Goal: Transaction & Acquisition: Obtain resource

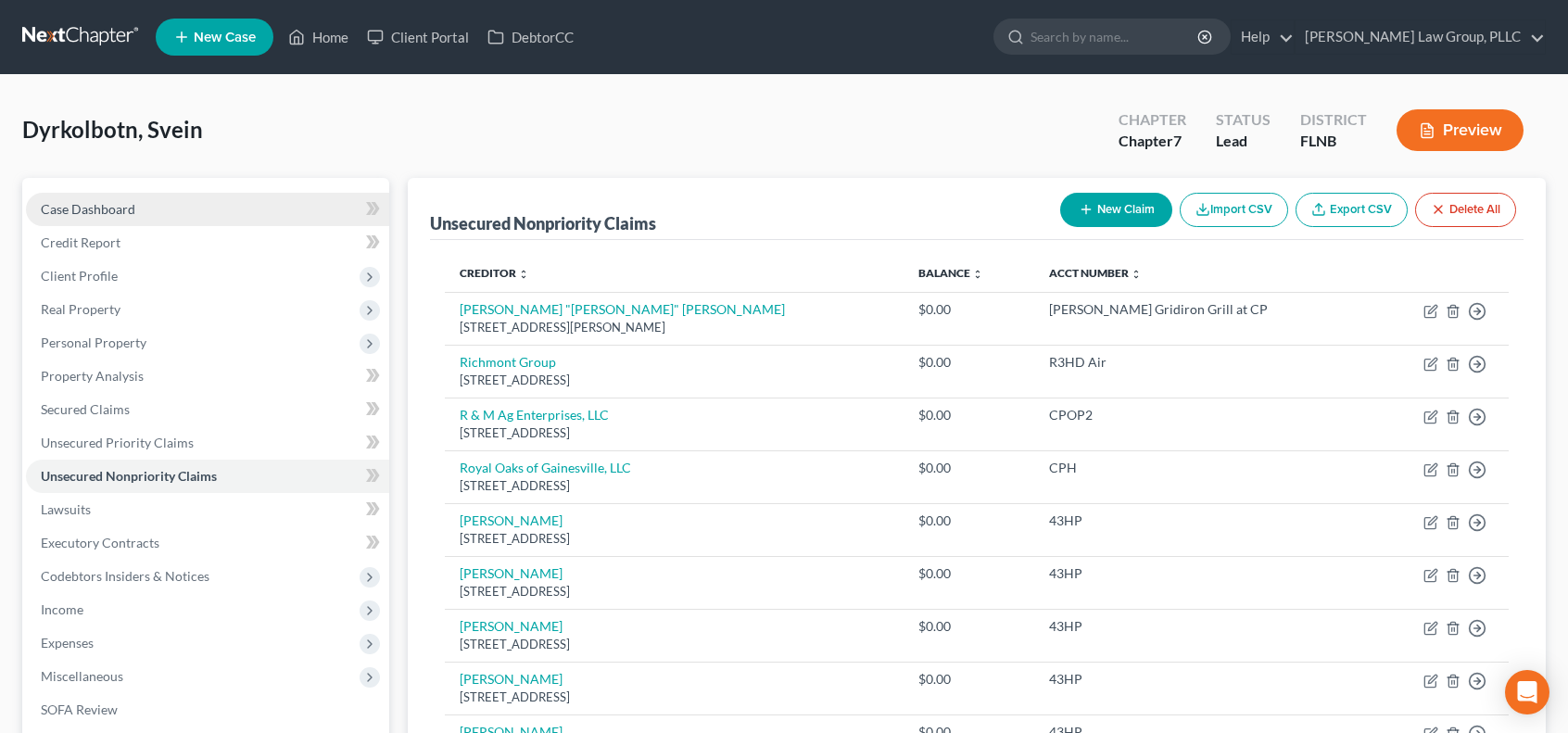
click at [237, 205] on link "Case Dashboard" at bounding box center [208, 209] width 363 height 33
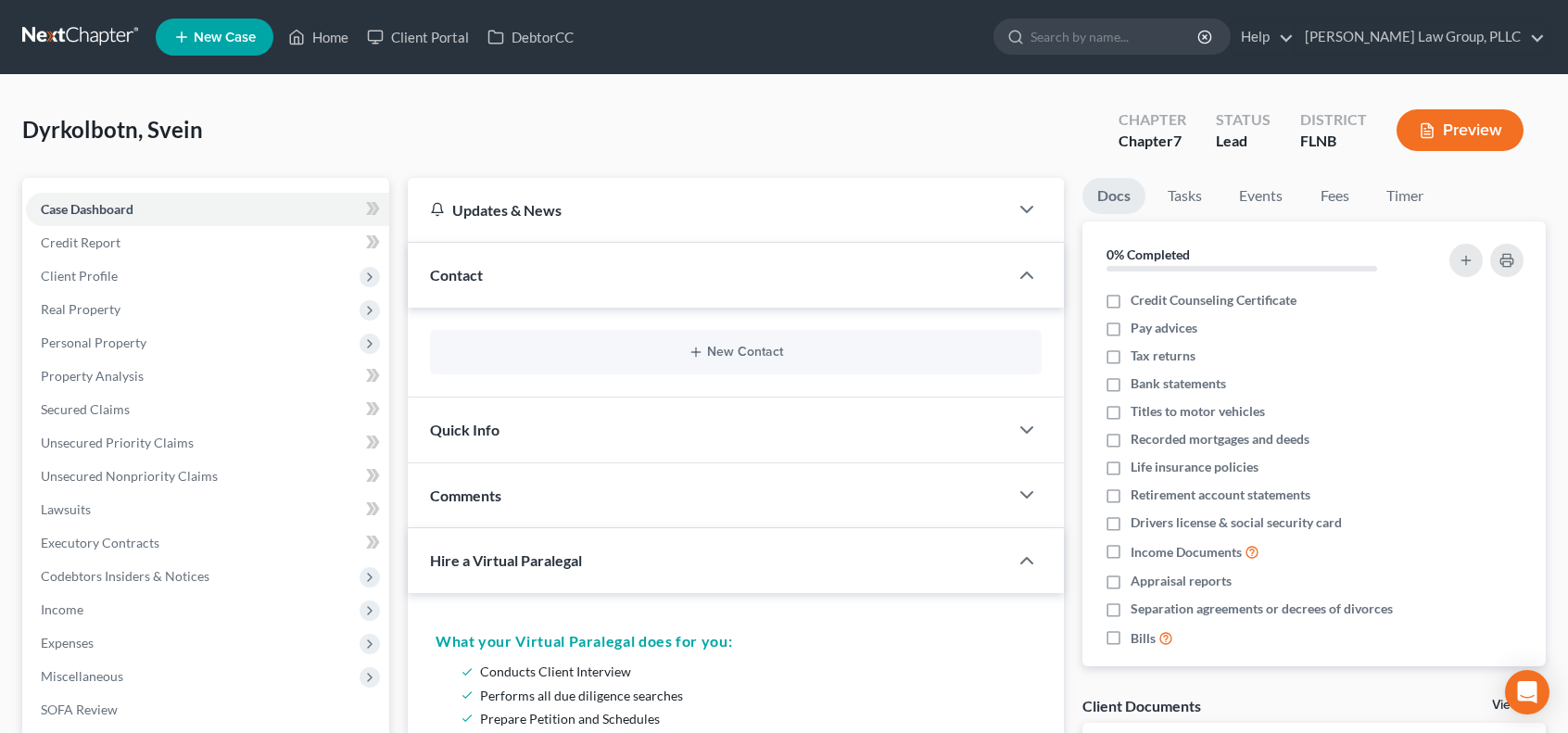
scroll to position [617, 0]
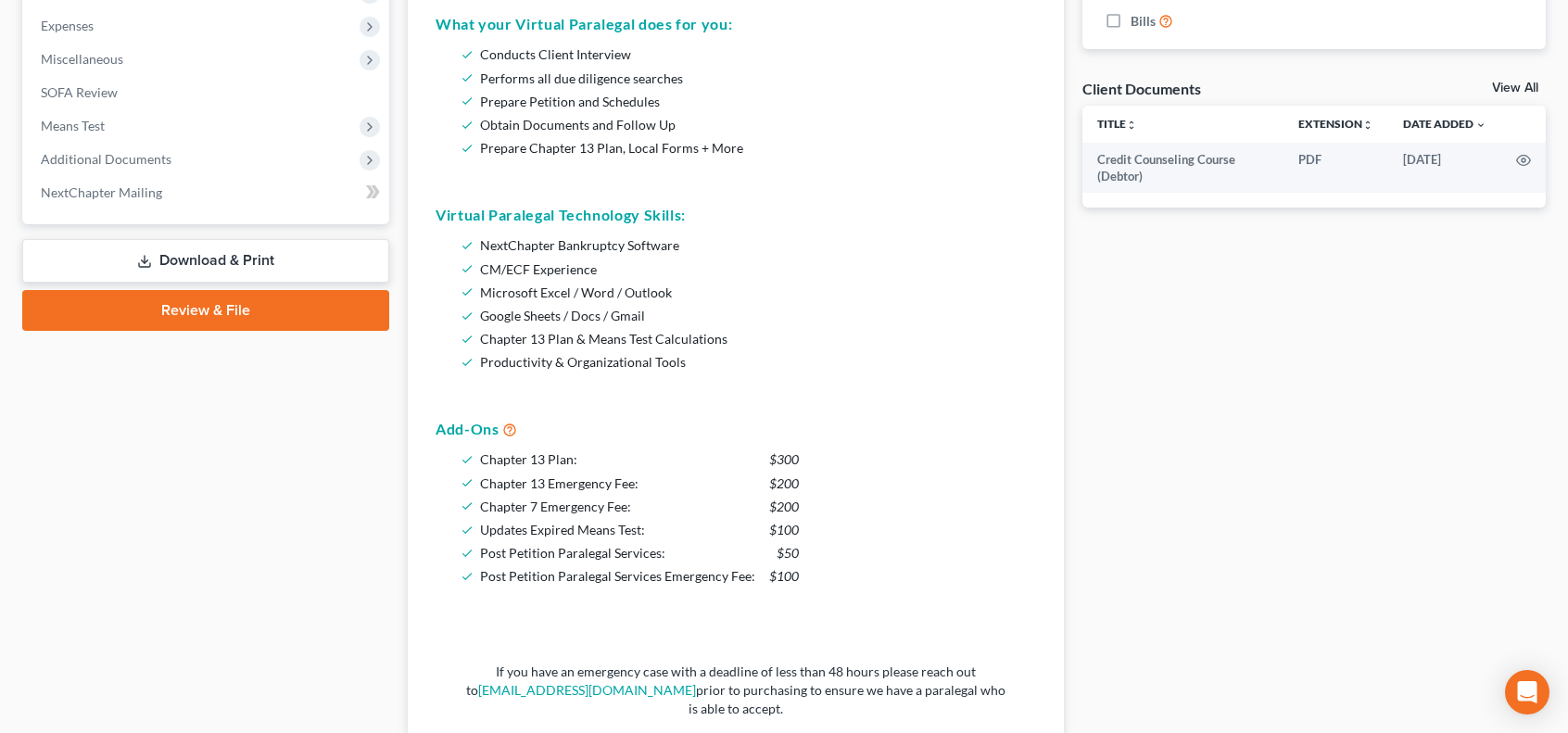
click at [278, 253] on link "Download & Print" at bounding box center [206, 260] width 367 height 44
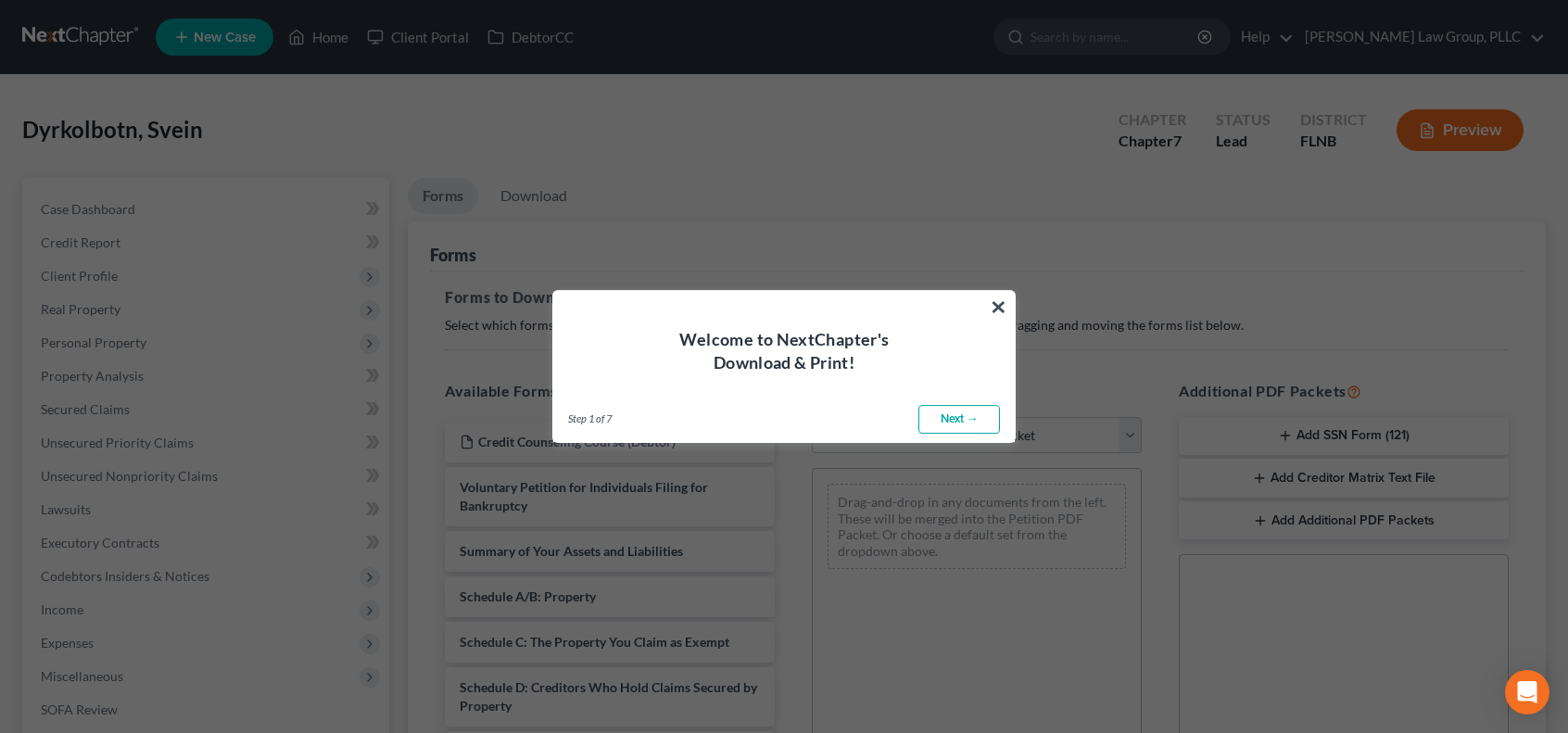
click at [974, 416] on link "Next →" at bounding box center [960, 420] width 82 height 30
select select "0"
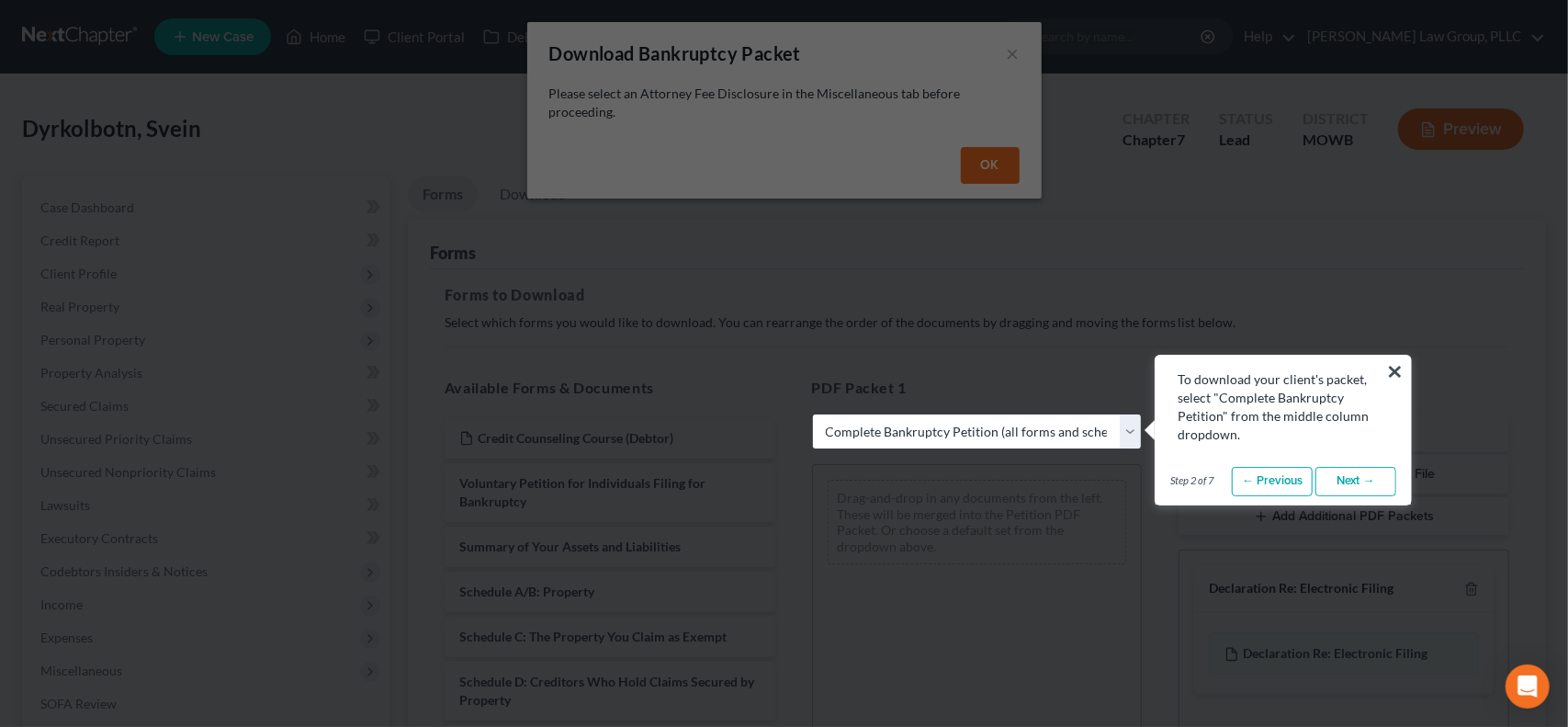
click at [1363, 483] on link "Next →" at bounding box center [1356, 482] width 81 height 29
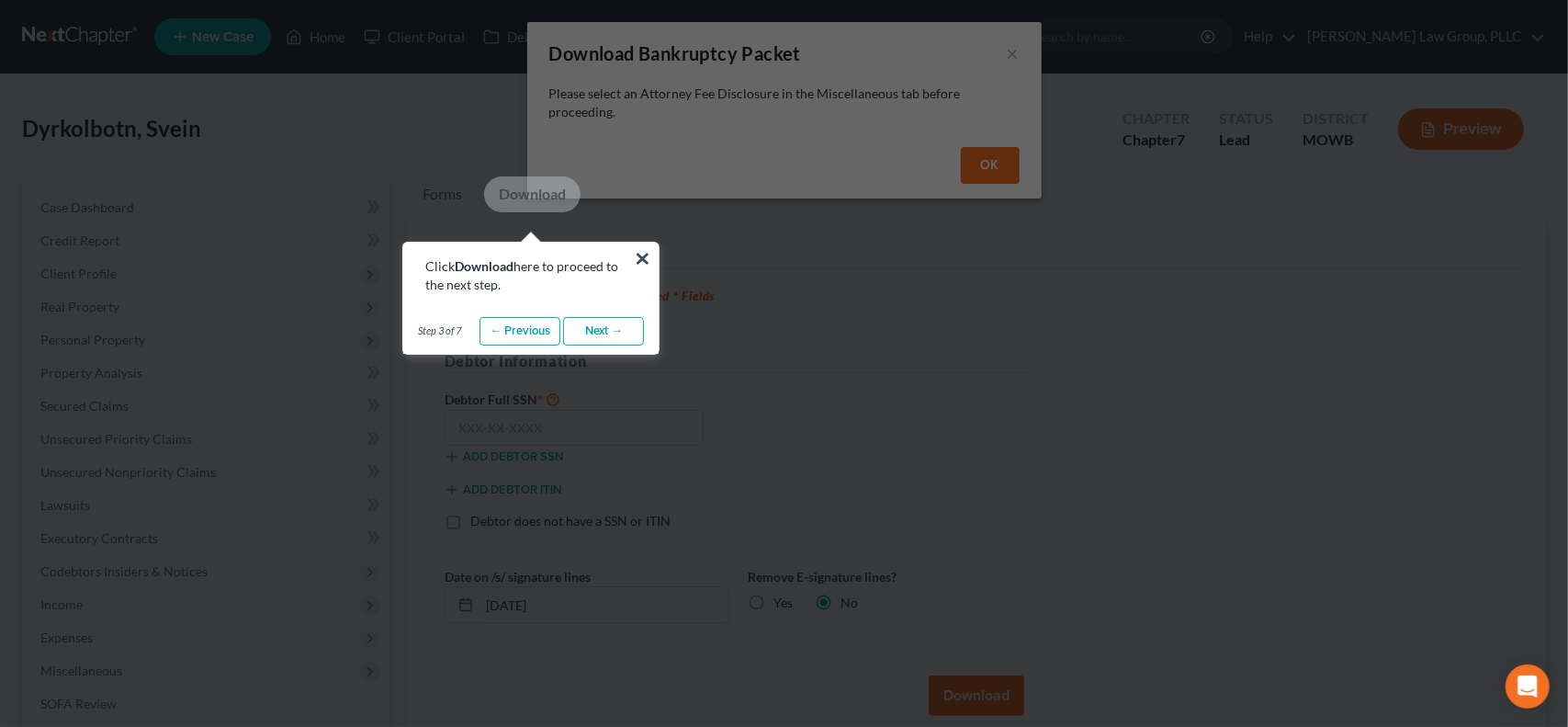
click at [619, 327] on link "Next →" at bounding box center [604, 332] width 81 height 29
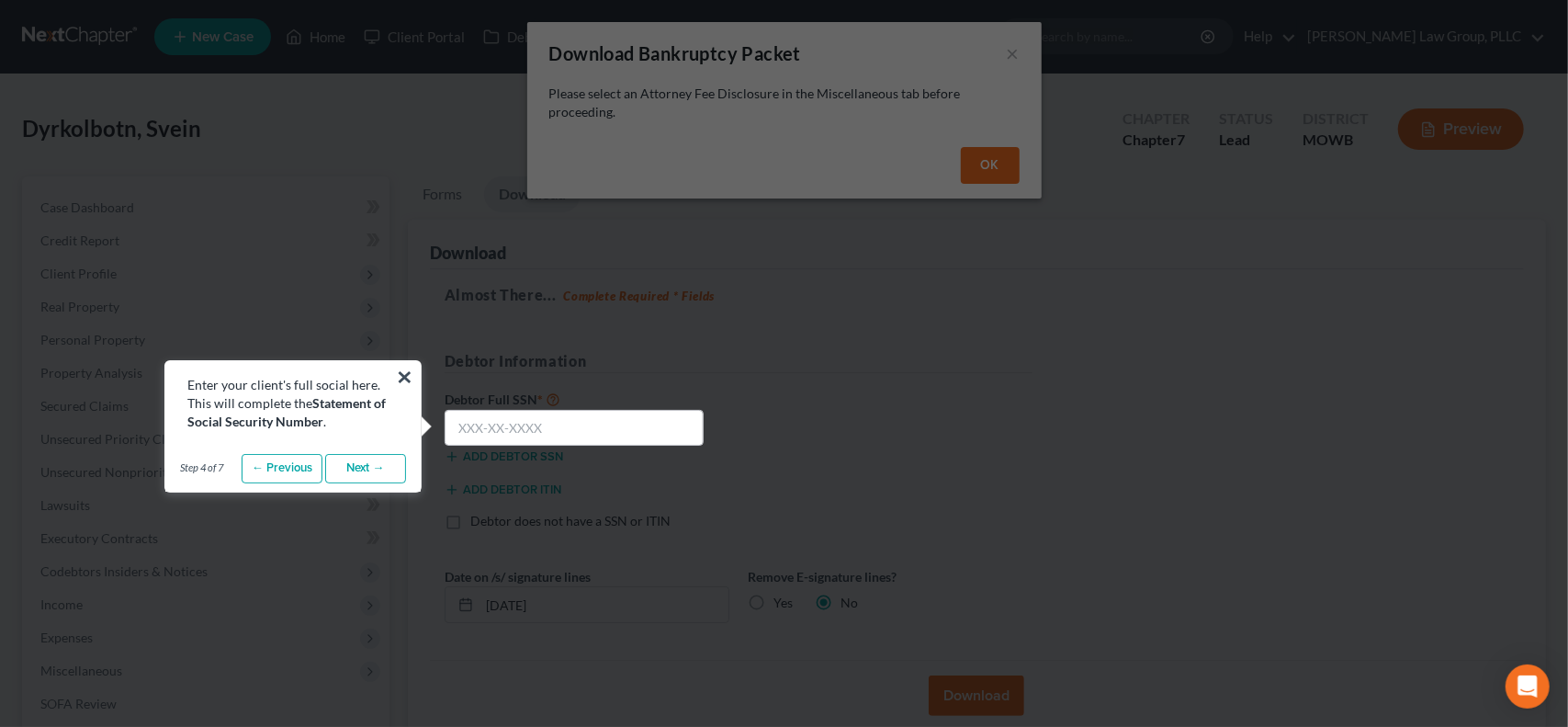
click at [368, 468] on link "Next →" at bounding box center [366, 469] width 81 height 29
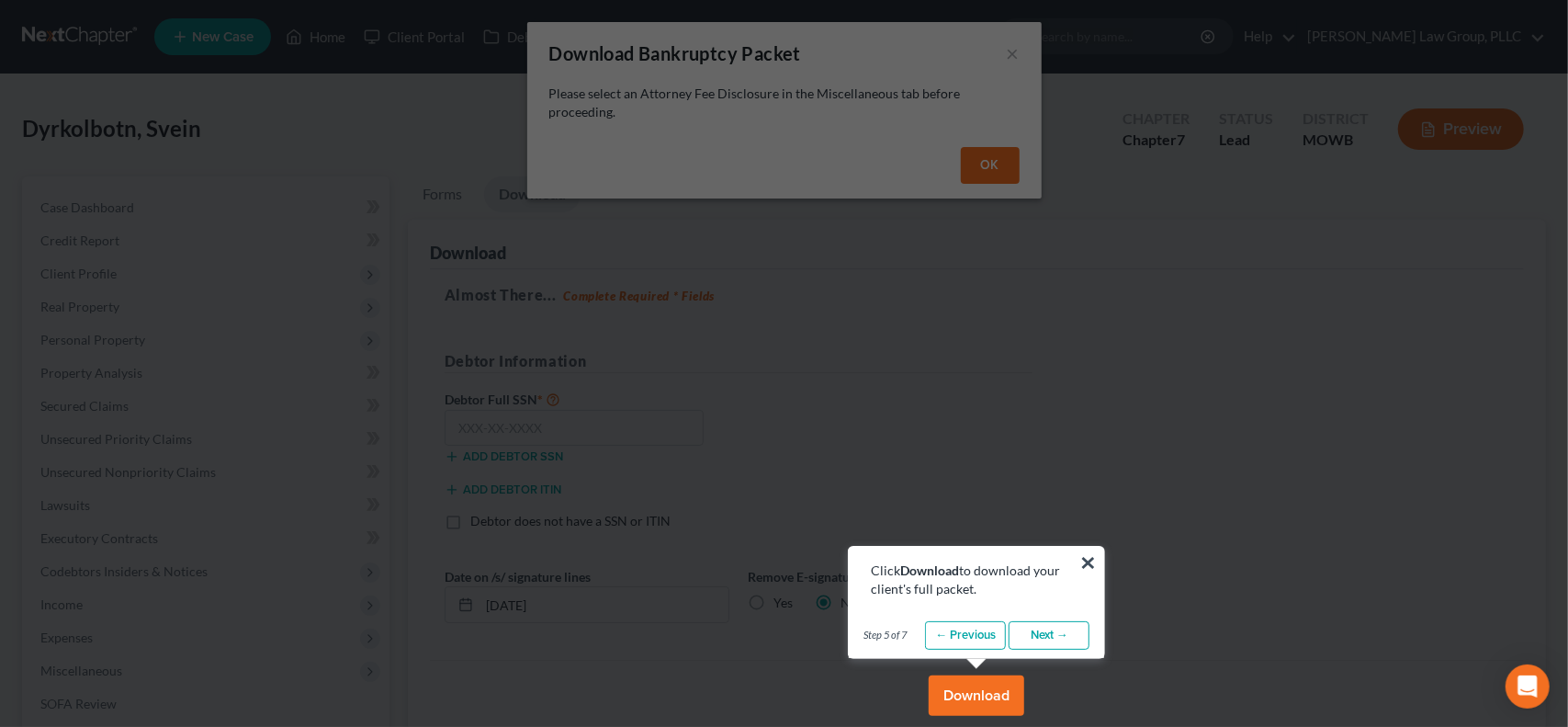
click at [1077, 635] on link "Next →" at bounding box center [1050, 636] width 81 height 29
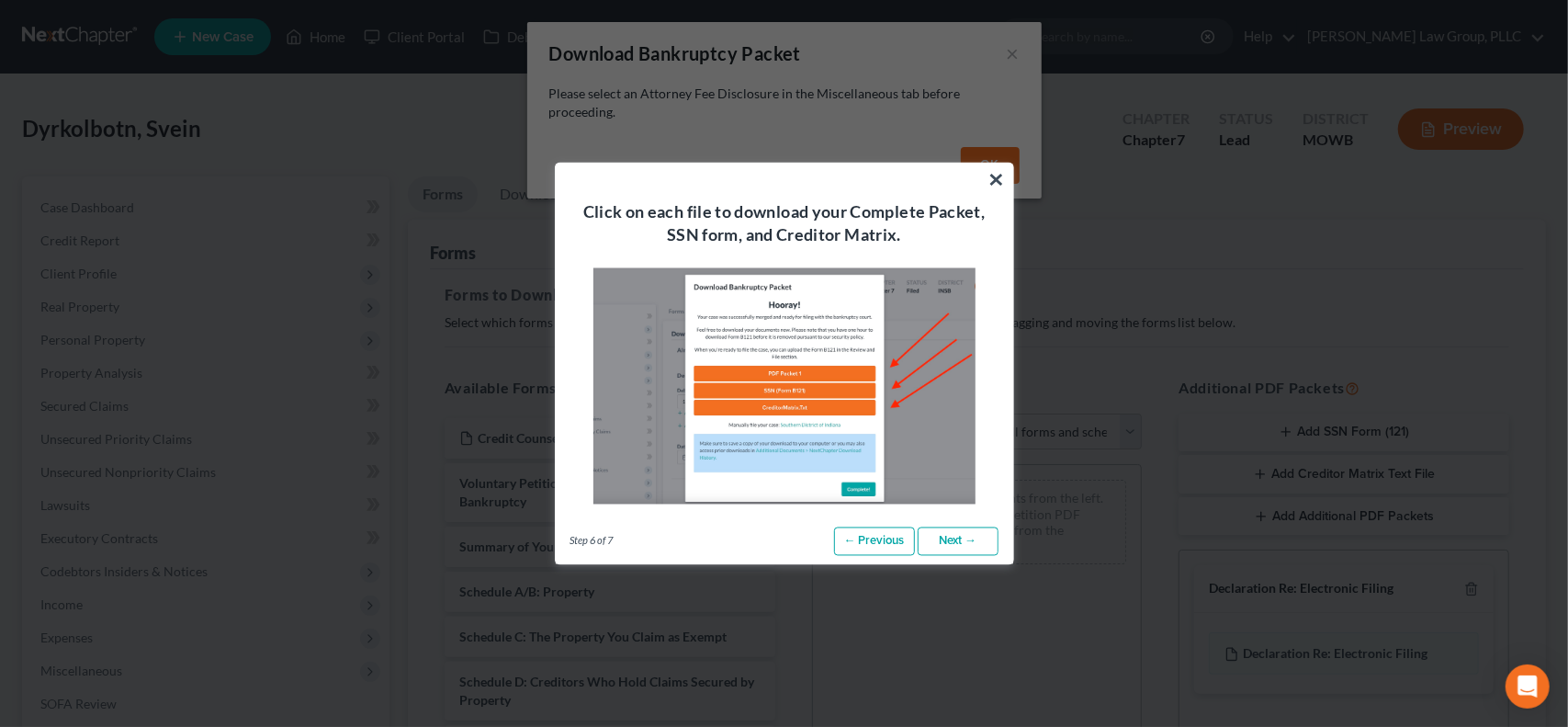
click at [952, 545] on link "Next →" at bounding box center [959, 541] width 81 height 29
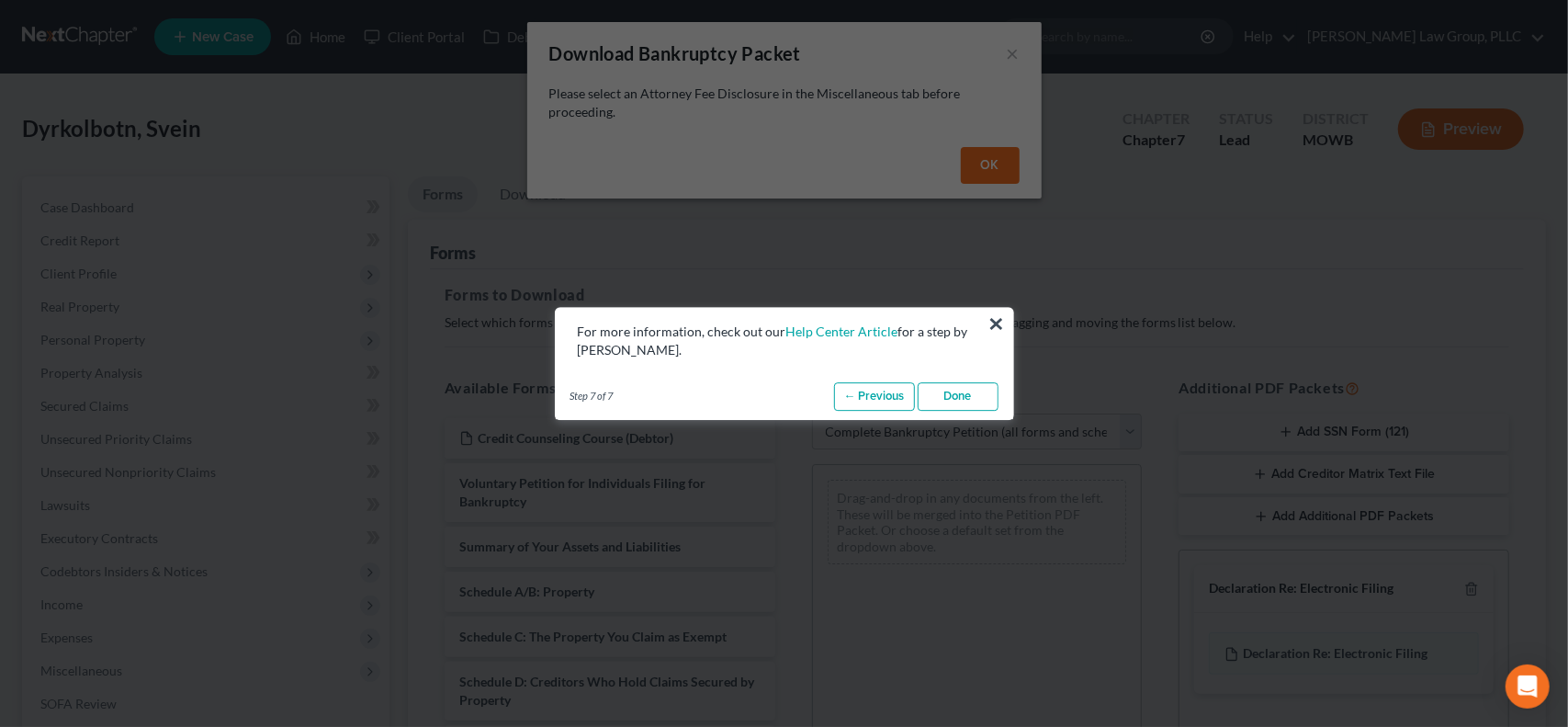
click at [962, 394] on link "Done" at bounding box center [959, 397] width 81 height 29
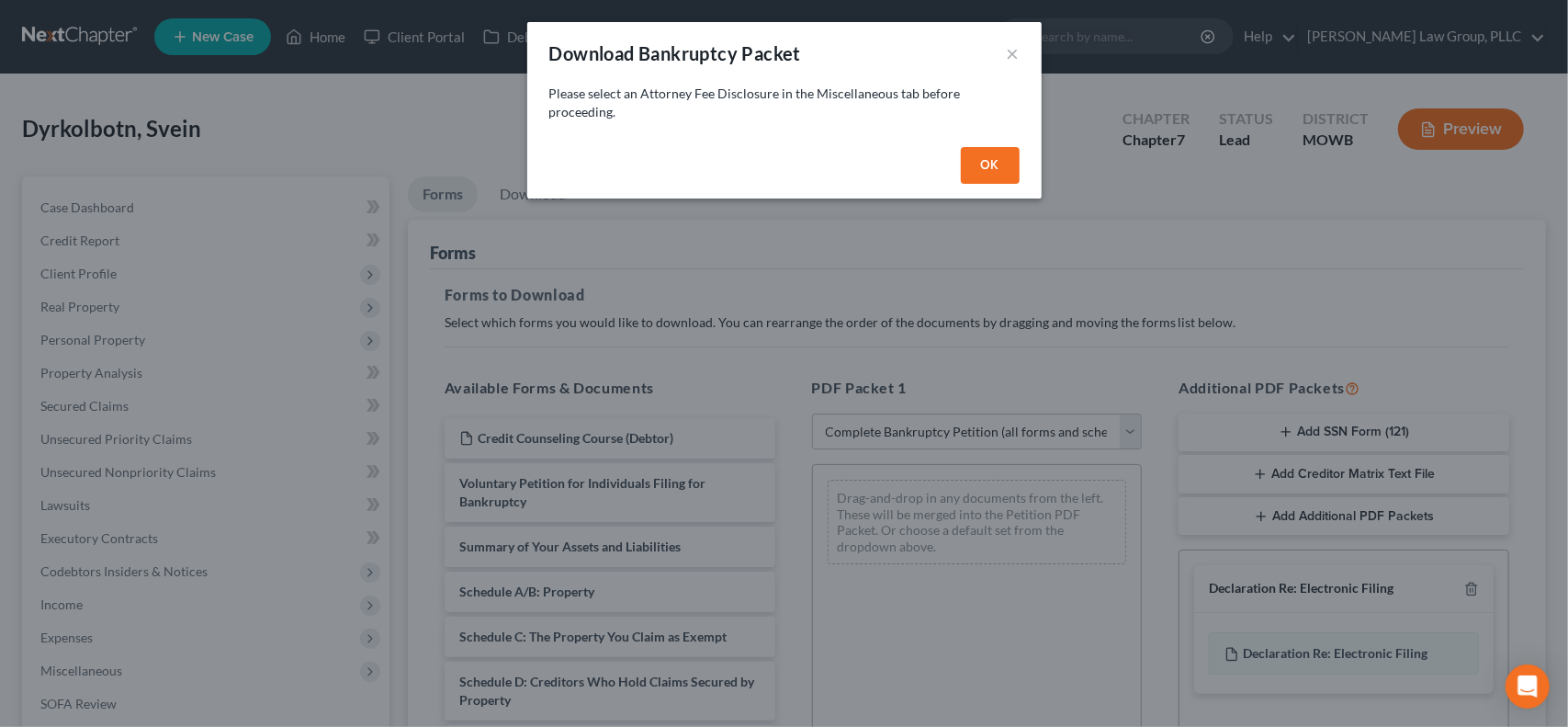
click at [997, 171] on button "OK" at bounding box center [991, 165] width 59 height 37
select select
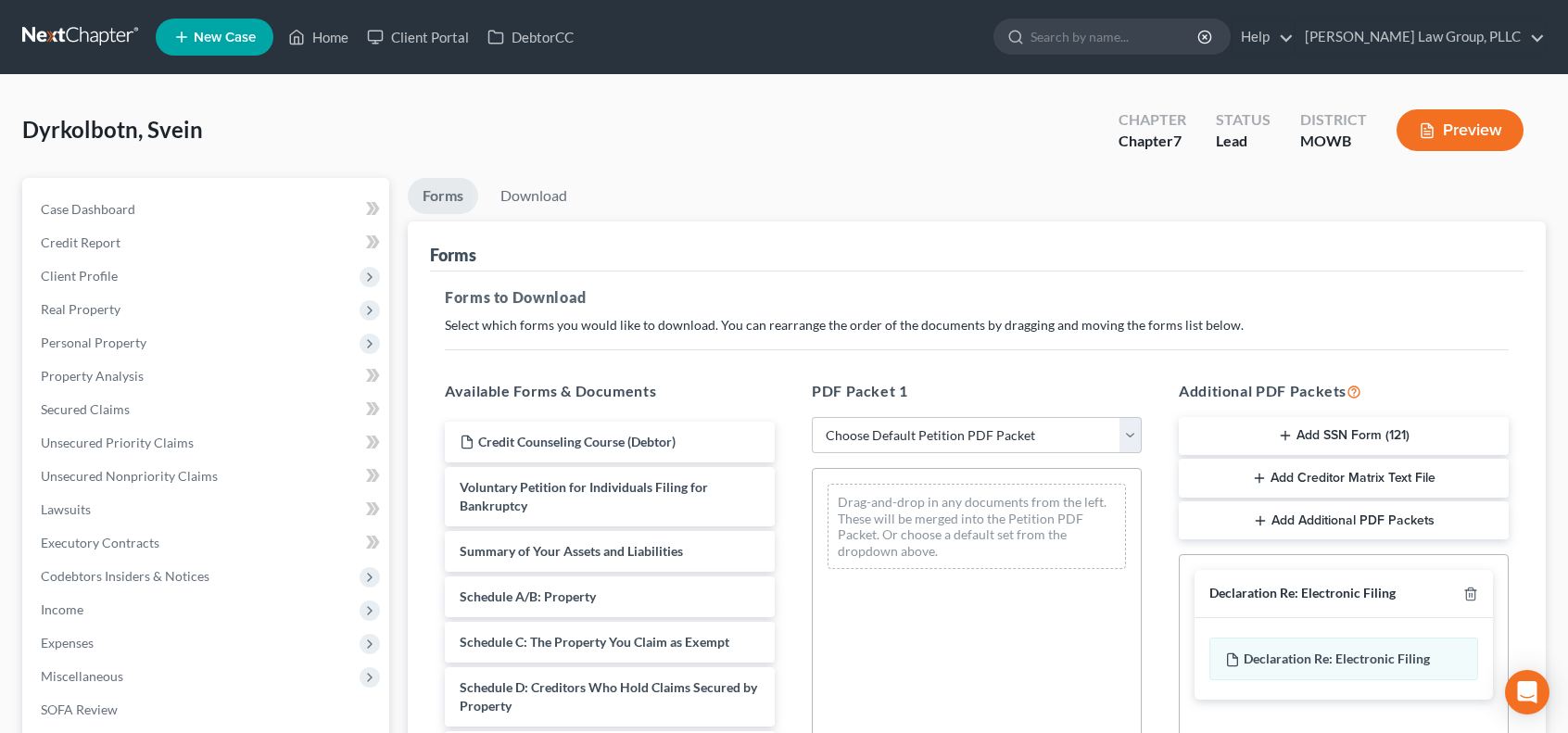
scroll to position [309, 0]
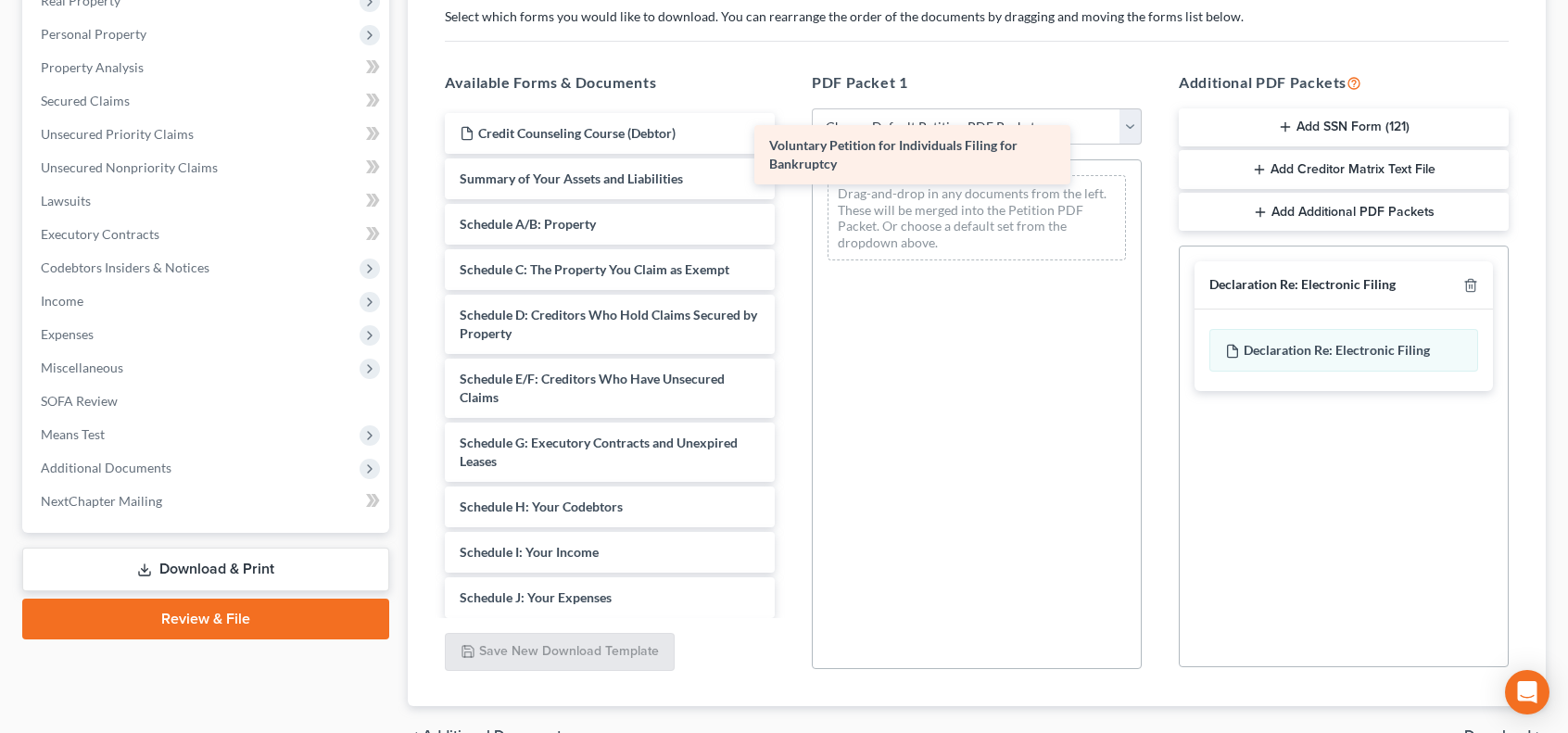
drag, startPoint x: 655, startPoint y: 186, endPoint x: 964, endPoint y: 155, distance: 310.6
click at [790, 155] on div "Voluntary Petition for Individuals Filing for Bankruptcy Credit Counseling Cour…" at bounding box center [610, 616] width 360 height 1006
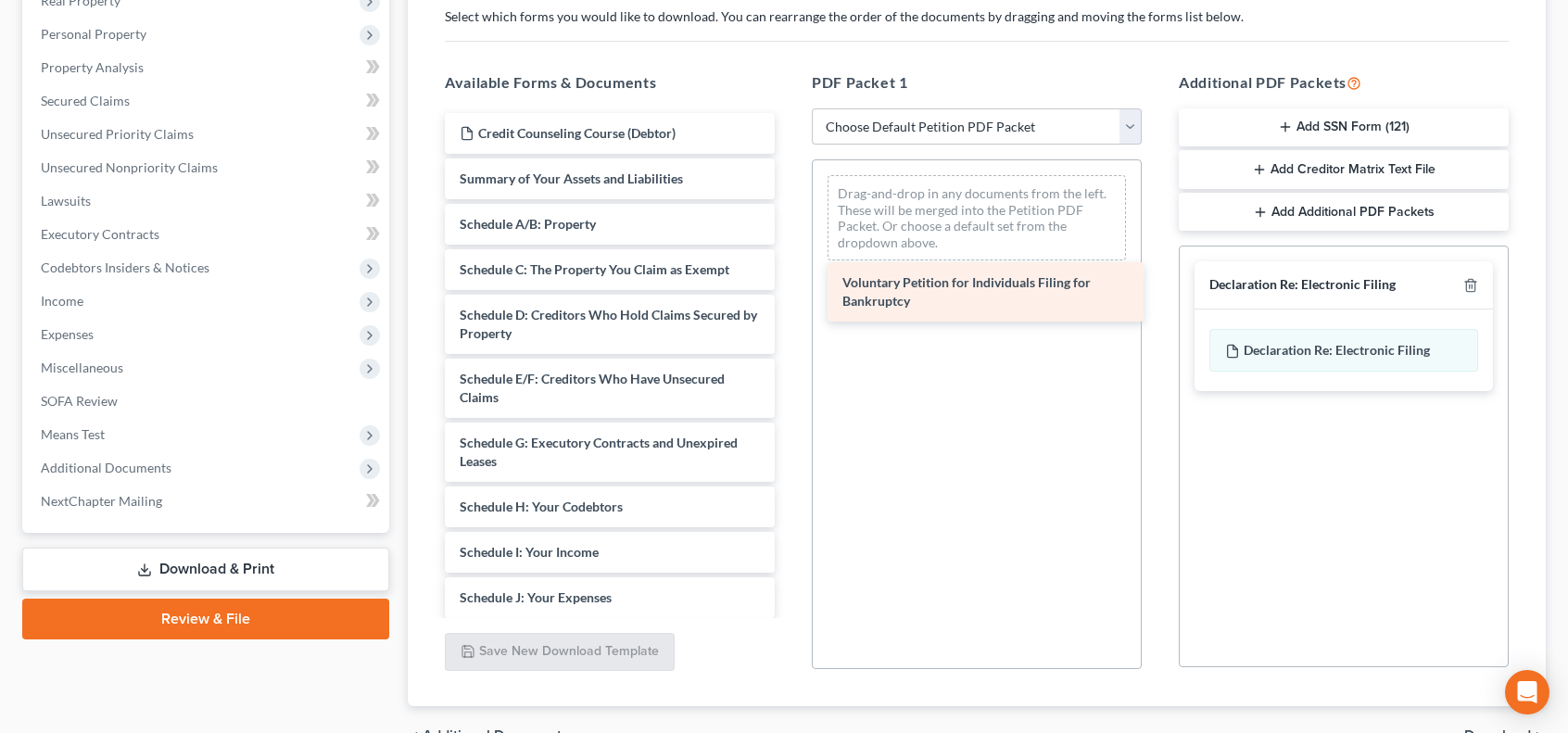
click at [964, 155] on div "Available Forms & Documents Voluntary Petition for Individuals Filing for Bankr…" at bounding box center [977, 371] width 1102 height 628
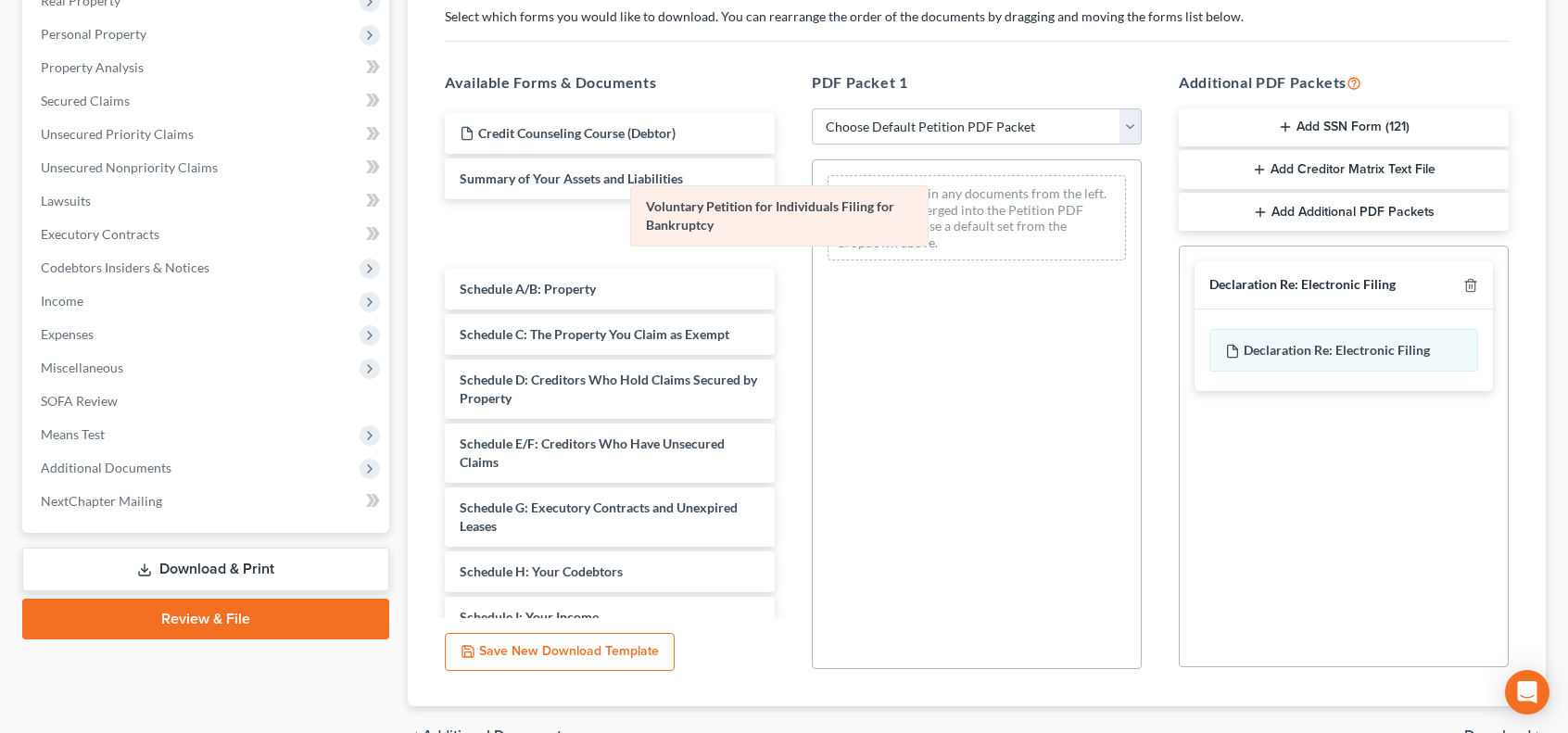
drag, startPoint x: 983, startPoint y: 196, endPoint x: 659, endPoint y: 197, distance: 324.0
click at [813, 197] on div "Voluntary Petition for Individuals Filing for Bankruptcy Voluntary Petition for…" at bounding box center [977, 218] width 328 height 115
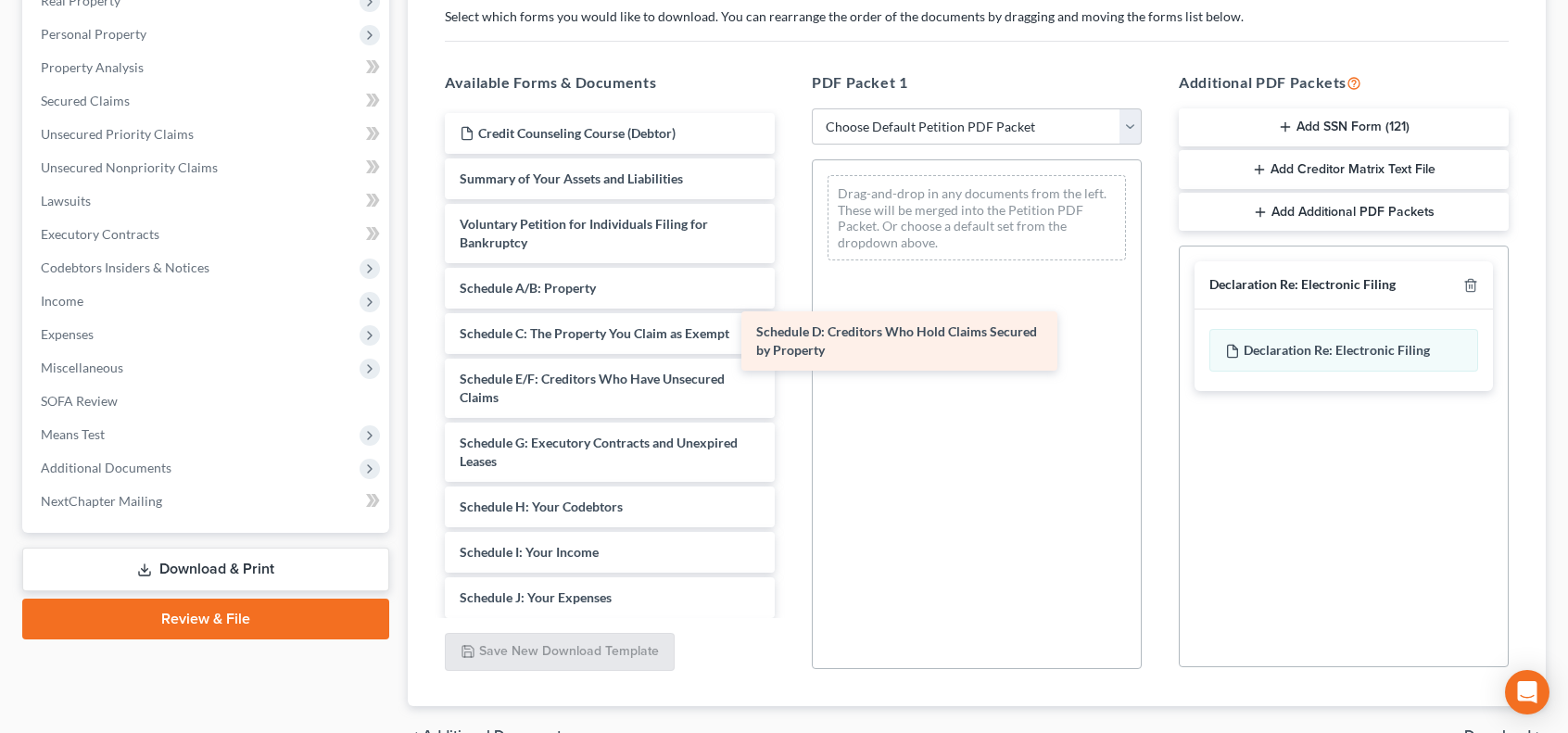
drag, startPoint x: 717, startPoint y: 384, endPoint x: 1014, endPoint y: 336, distance: 300.9
click at [790, 336] on div "Schedule D: Creditors Who Hold Claims Secured by Property Credit Counseling Cou…" at bounding box center [610, 616] width 360 height 1006
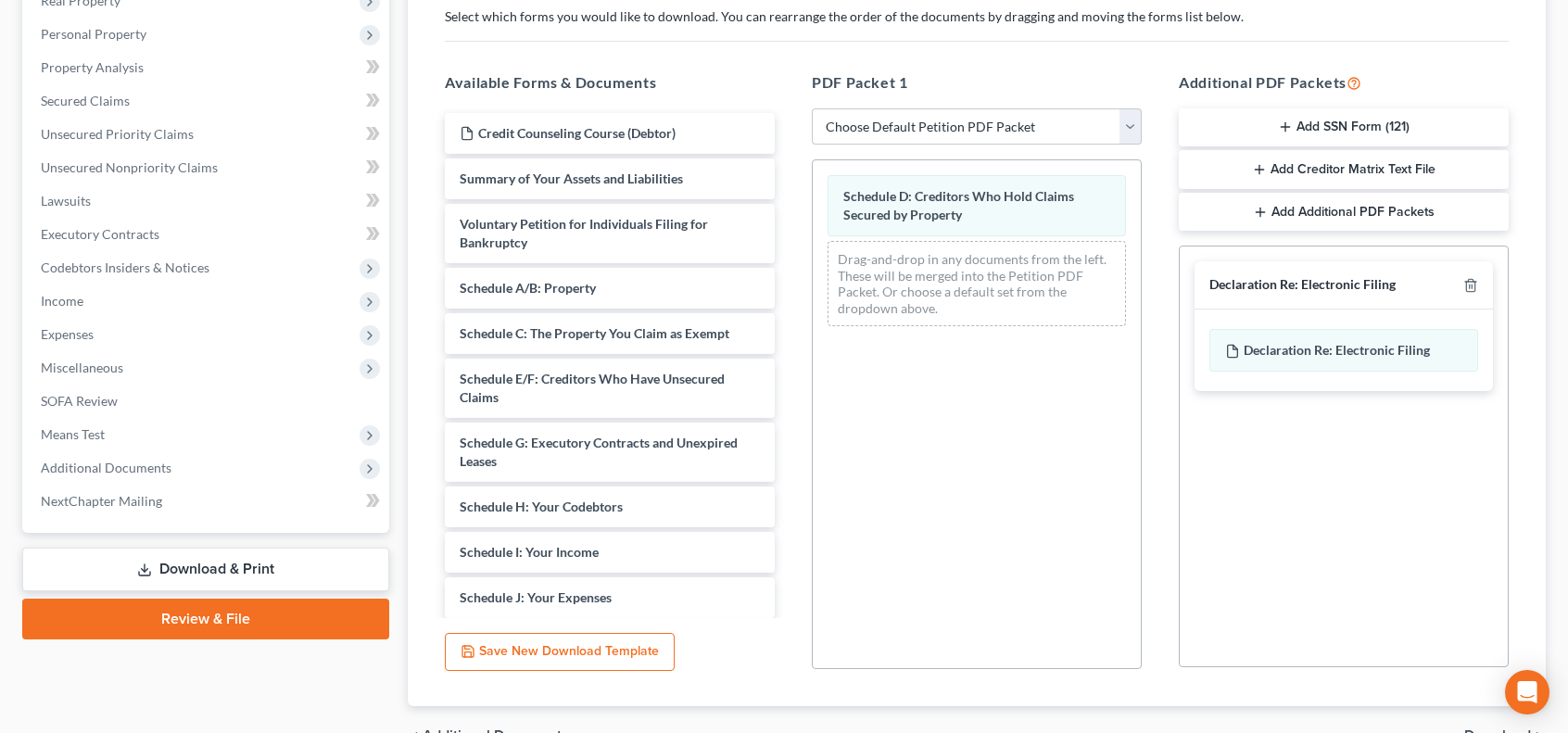
click at [790, 357] on div "Credit Counseling Course (Debtor) Summary of Your Assets and Liabilities Volunt…" at bounding box center [610, 616] width 360 height 1006
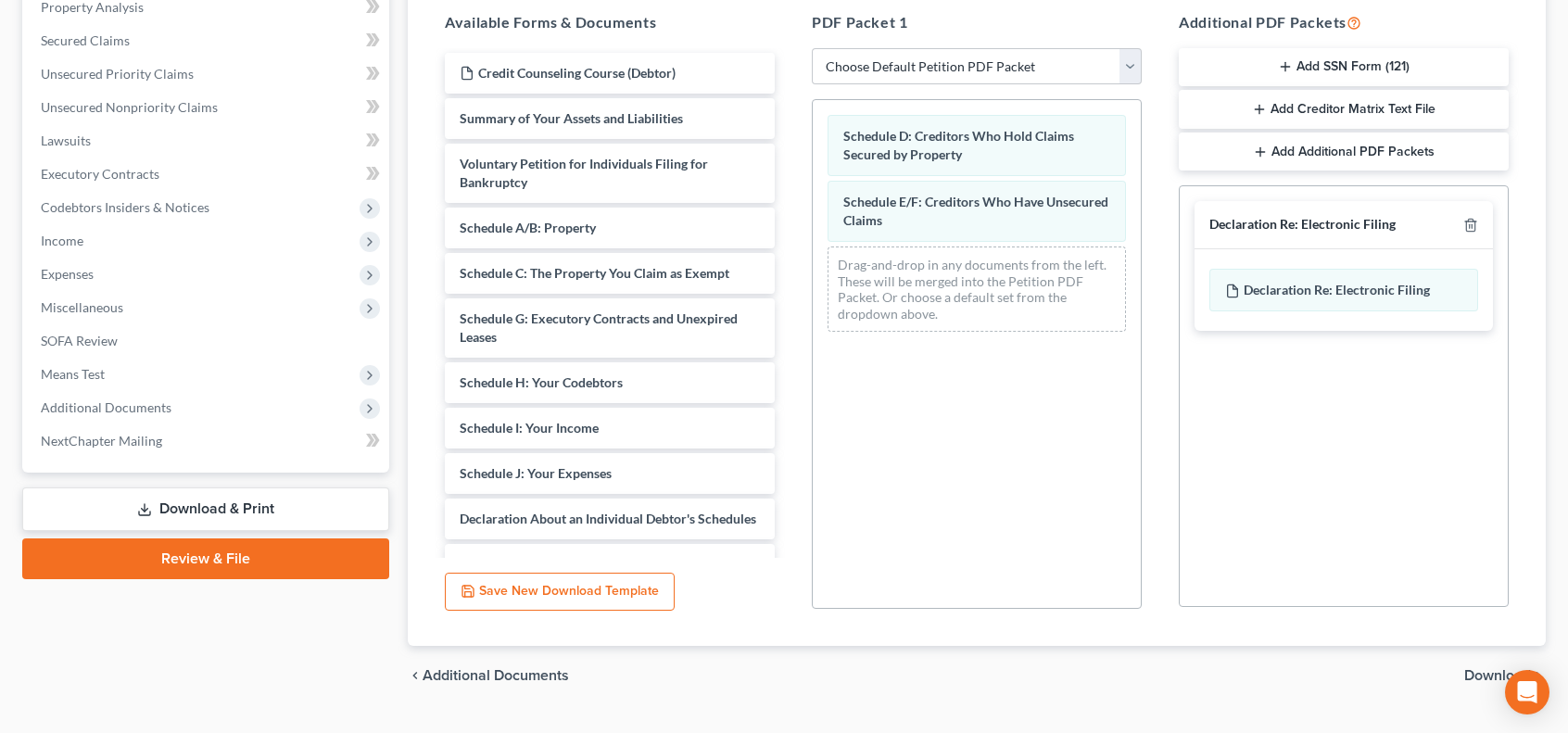
scroll to position [410, 0]
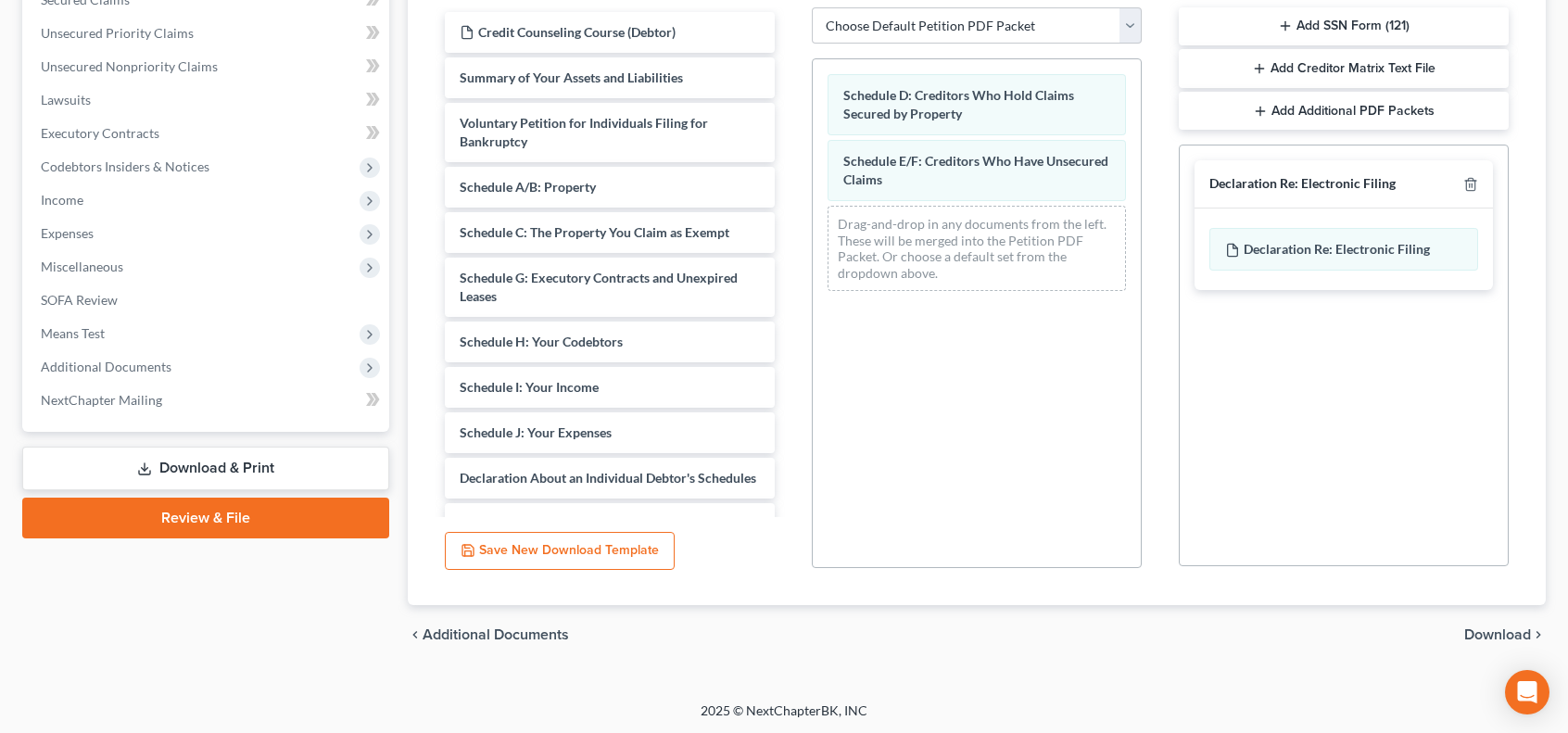
click at [1496, 632] on span "Download" at bounding box center [1498, 635] width 67 height 15
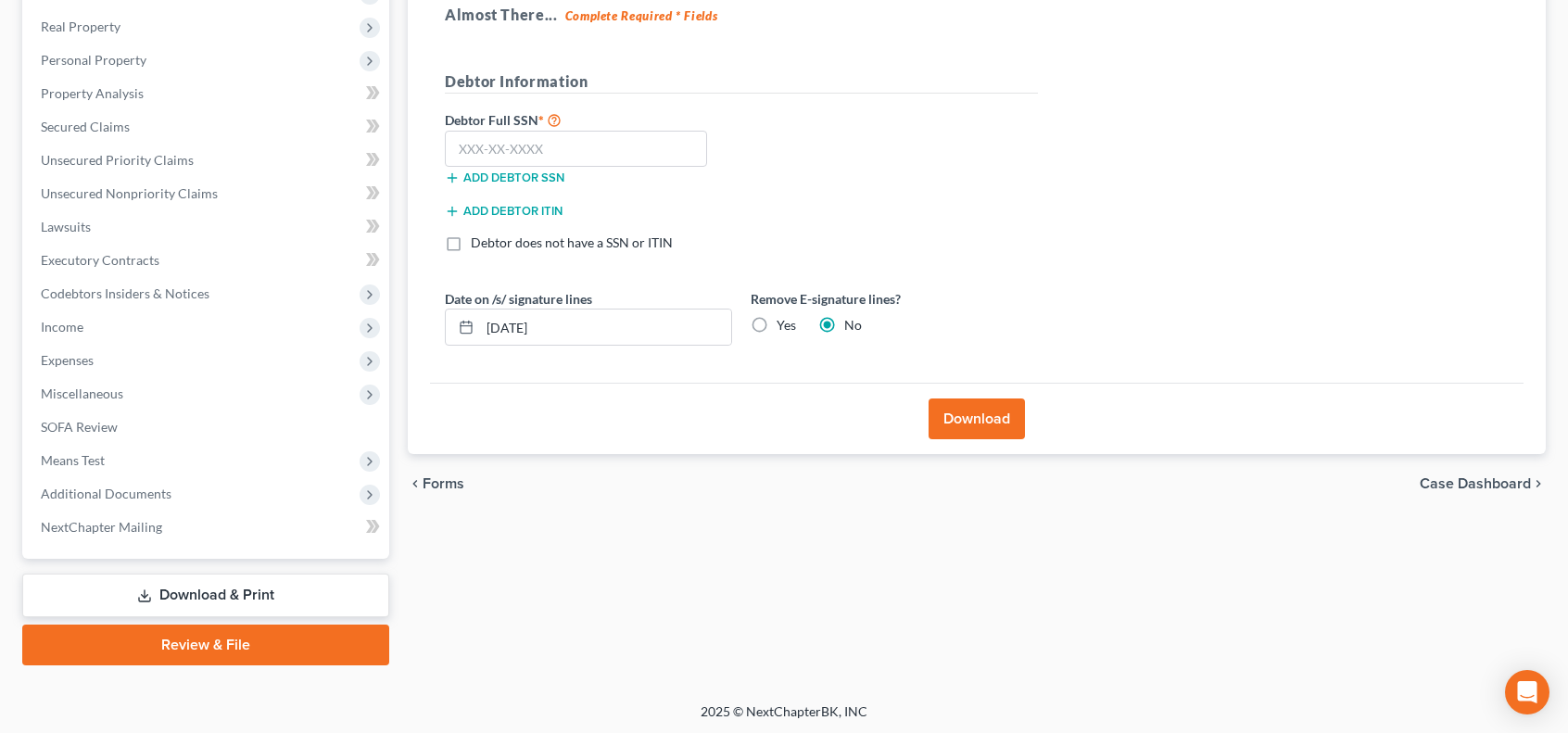
scroll to position [0, 0]
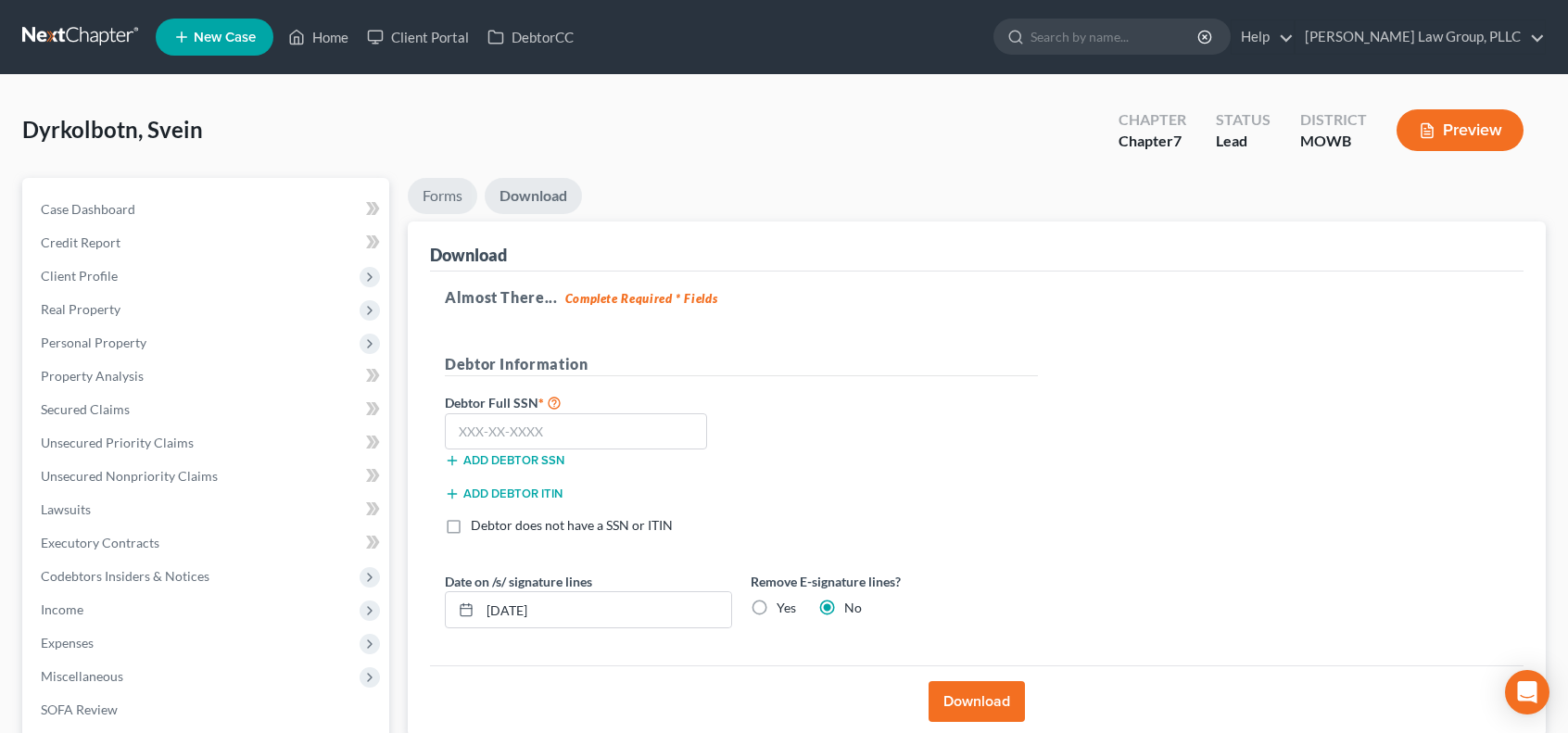
click at [449, 201] on link "Forms" at bounding box center [442, 196] width 70 height 36
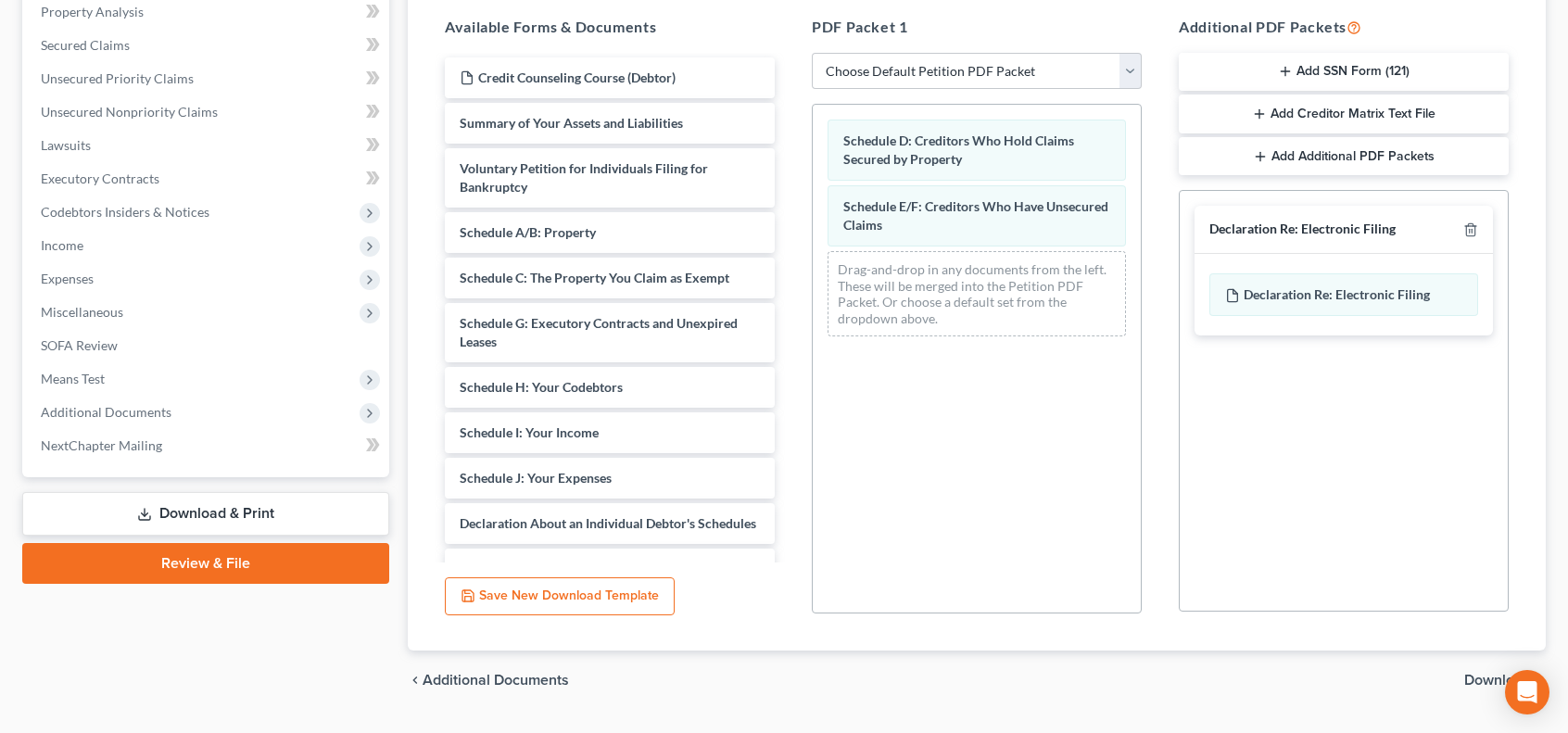
scroll to position [410, 0]
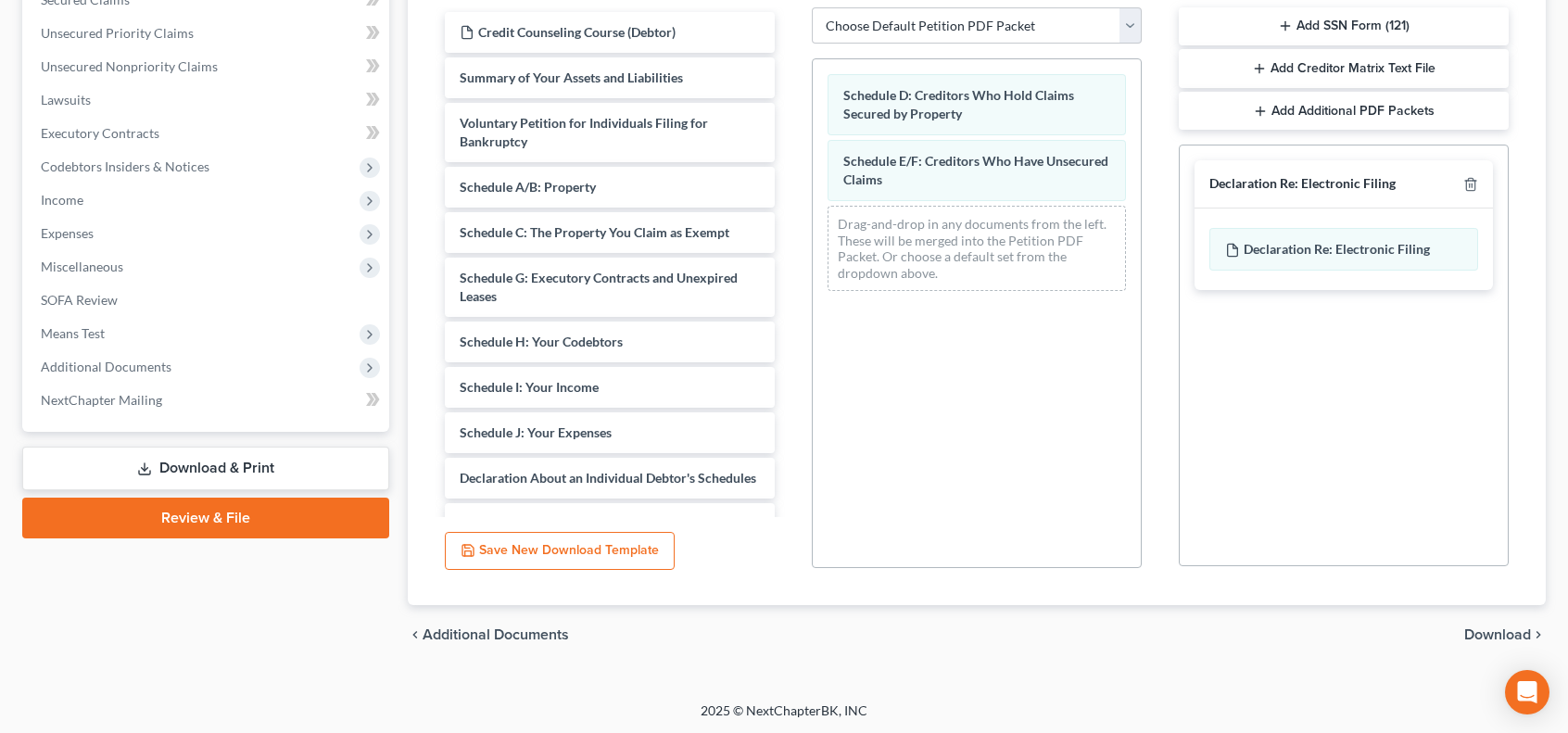
click at [1489, 630] on span "Download" at bounding box center [1498, 635] width 67 height 15
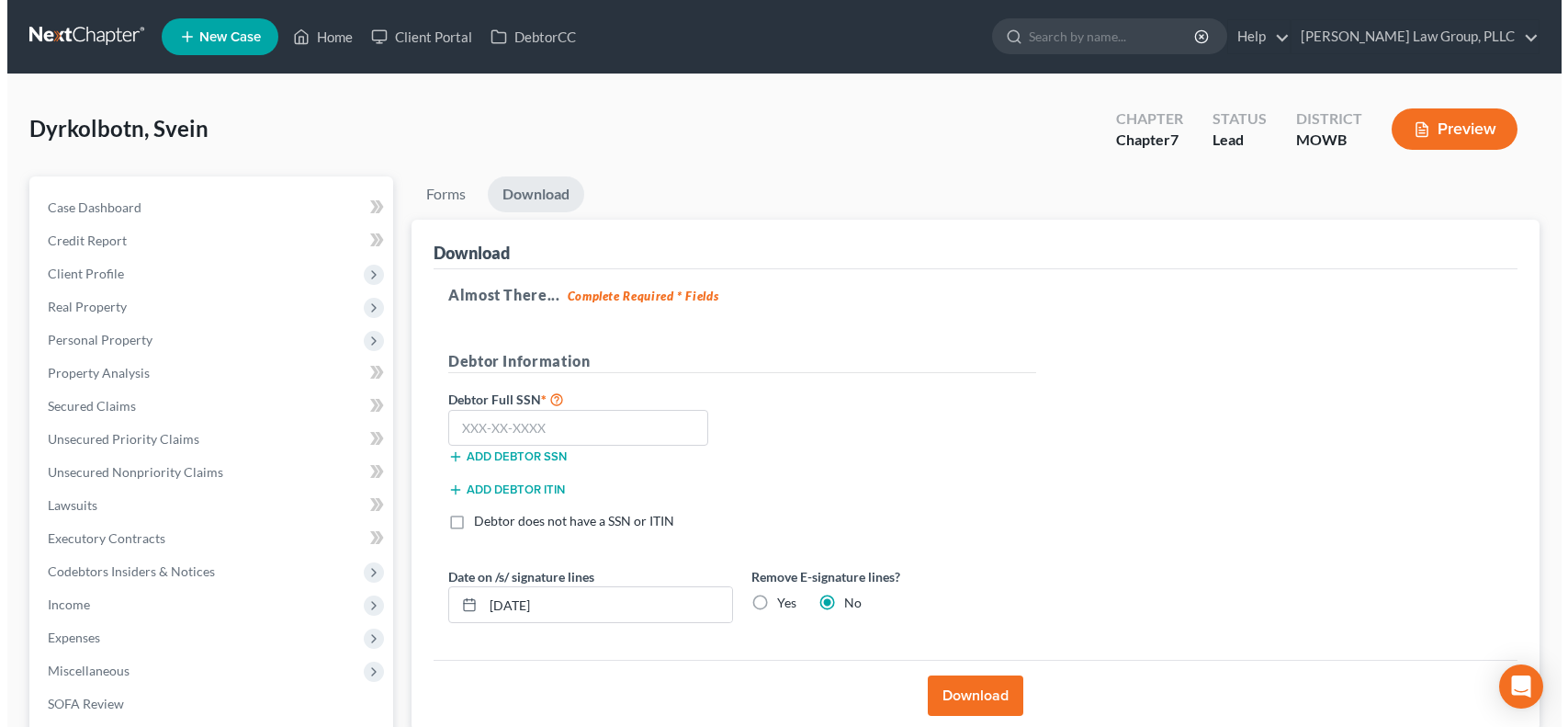
scroll to position [280, 0]
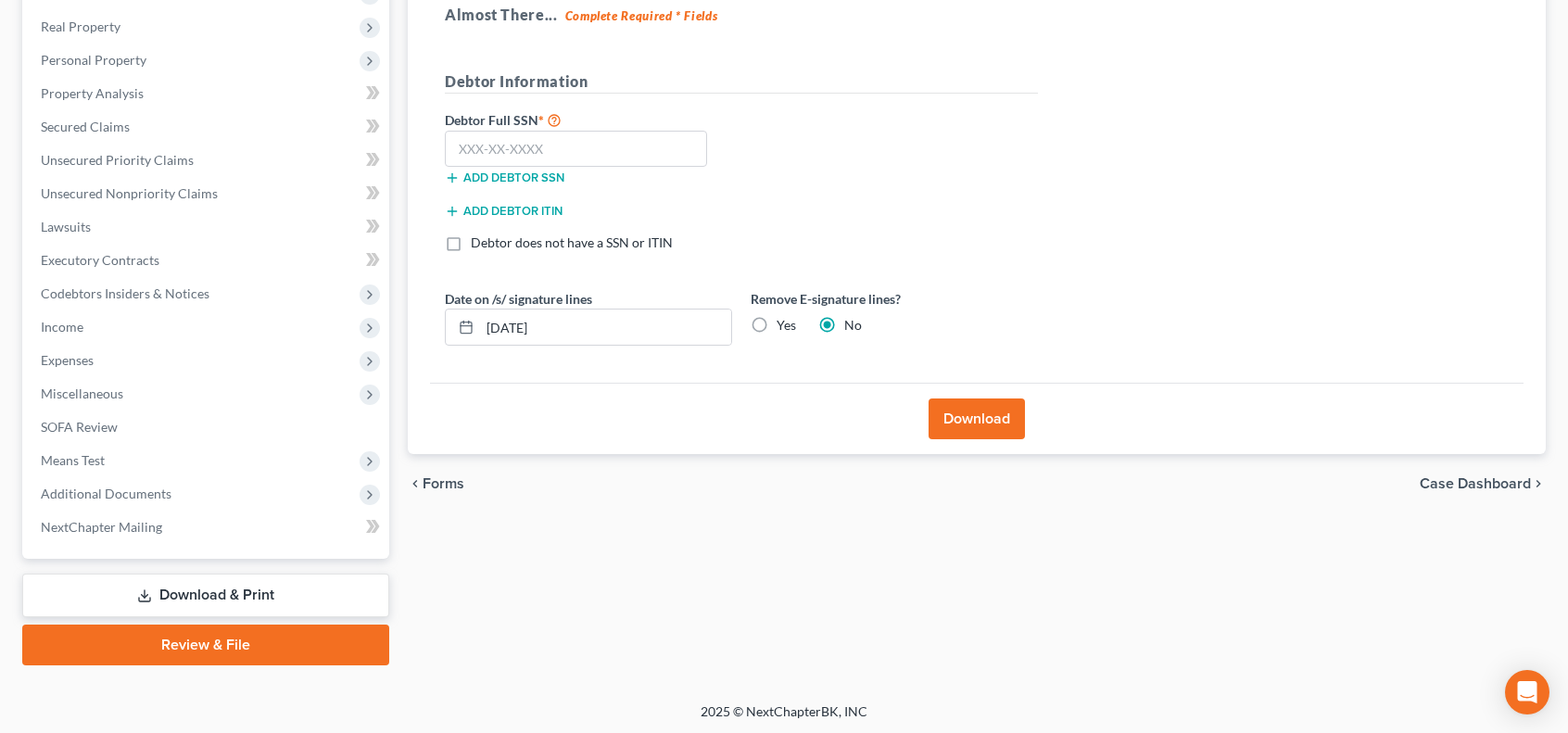
click at [777, 323] on label "Yes" at bounding box center [786, 325] width 19 height 19
click at [784, 323] on input "Yes" at bounding box center [790, 322] width 12 height 12
radio input "true"
radio input "false"
click at [1001, 415] on button "Download" at bounding box center [977, 419] width 96 height 41
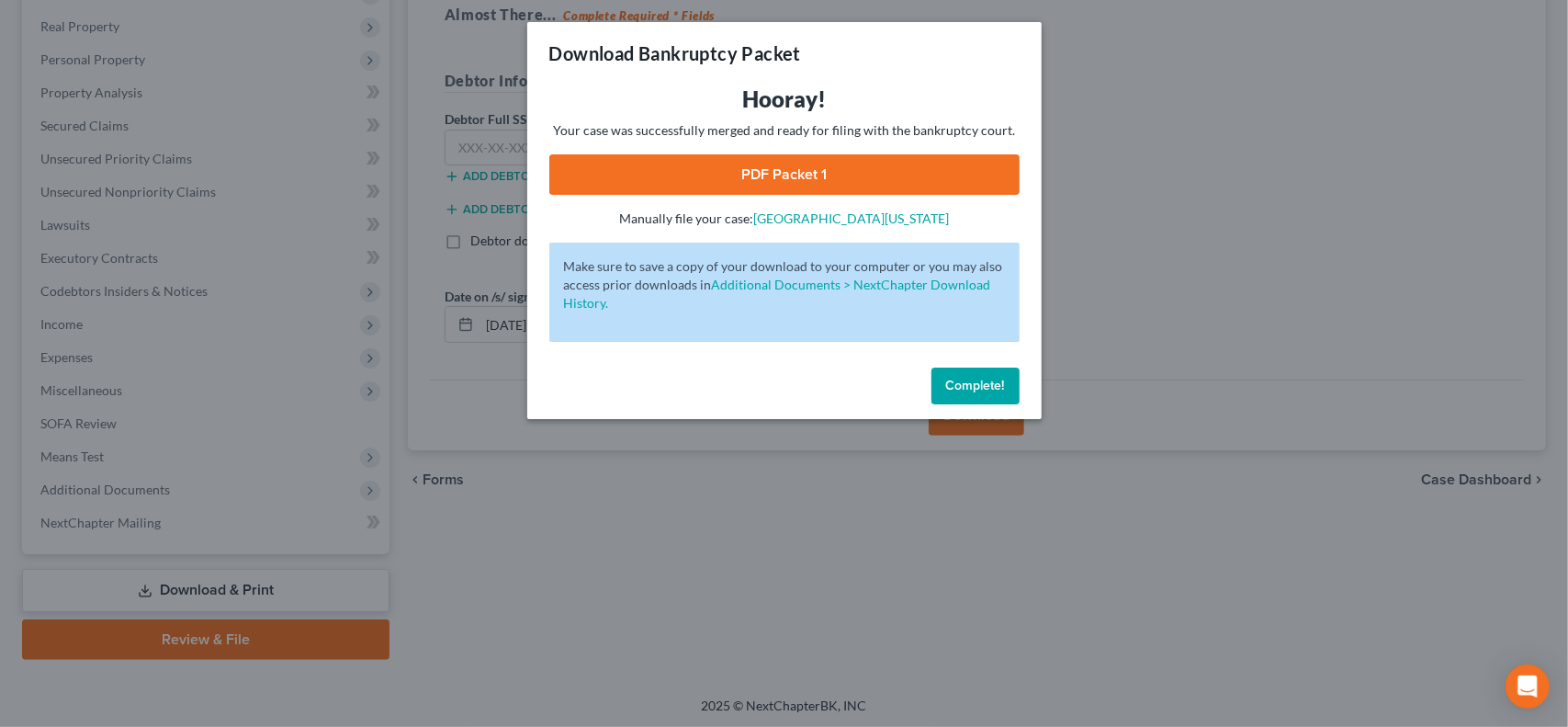
click at [1004, 176] on link "PDF Packet 1" at bounding box center [785, 175] width 471 height 40
